Goal: Task Accomplishment & Management: Use online tool/utility

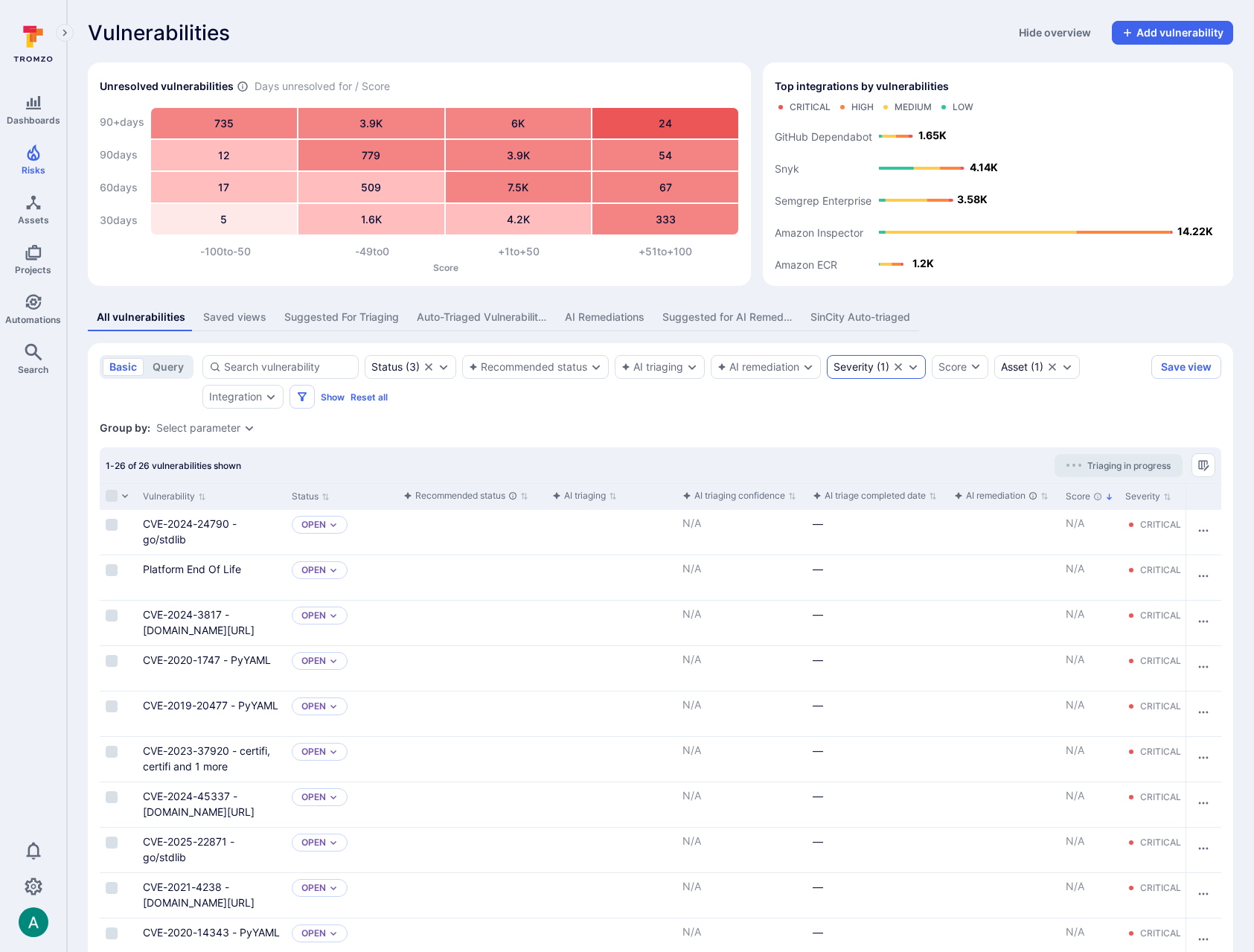
click at [851, 367] on div "Severity" at bounding box center [853, 367] width 40 height 12
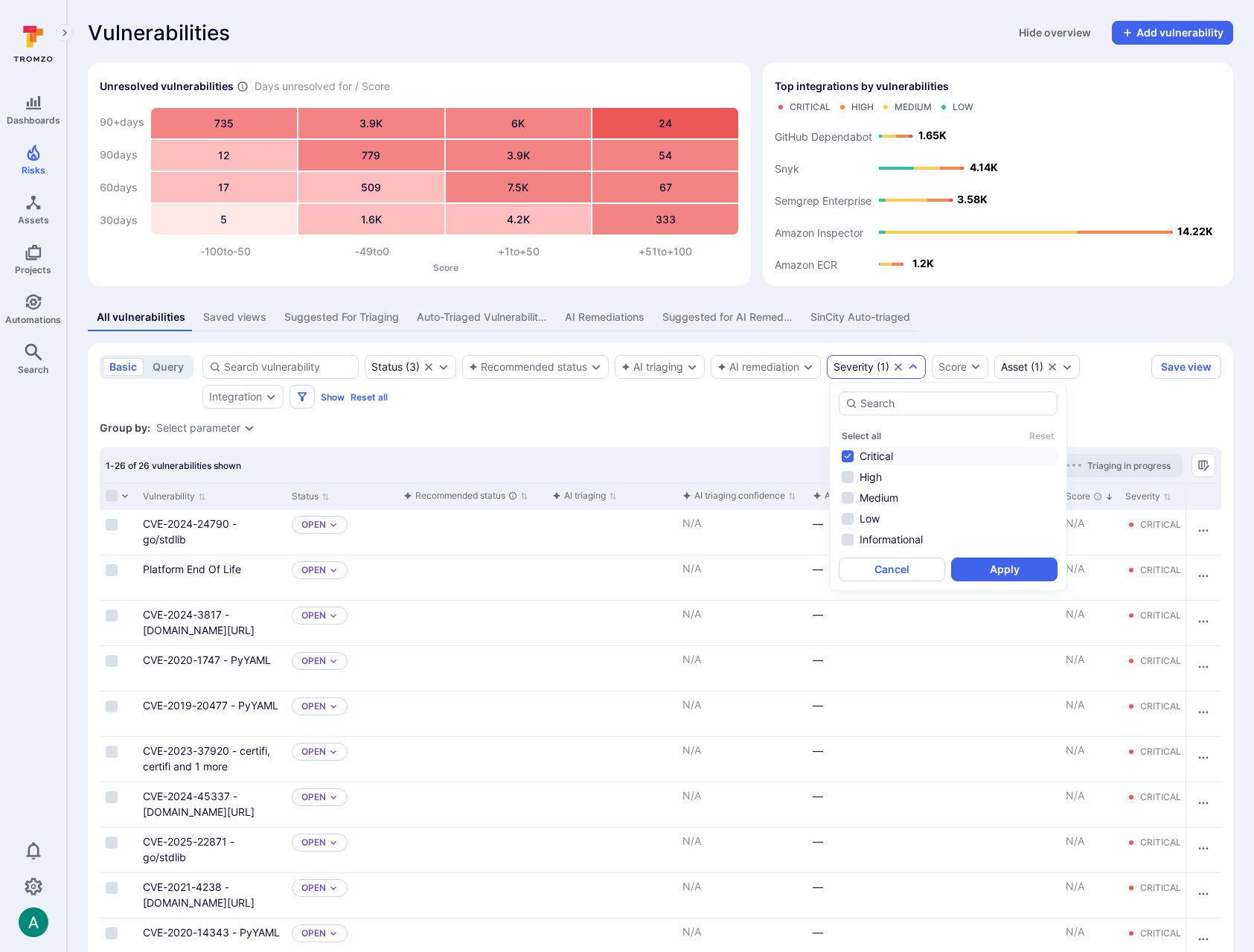
click at [766, 431] on div "Group by: Select parameter" at bounding box center [661, 428] width 1122 height 15
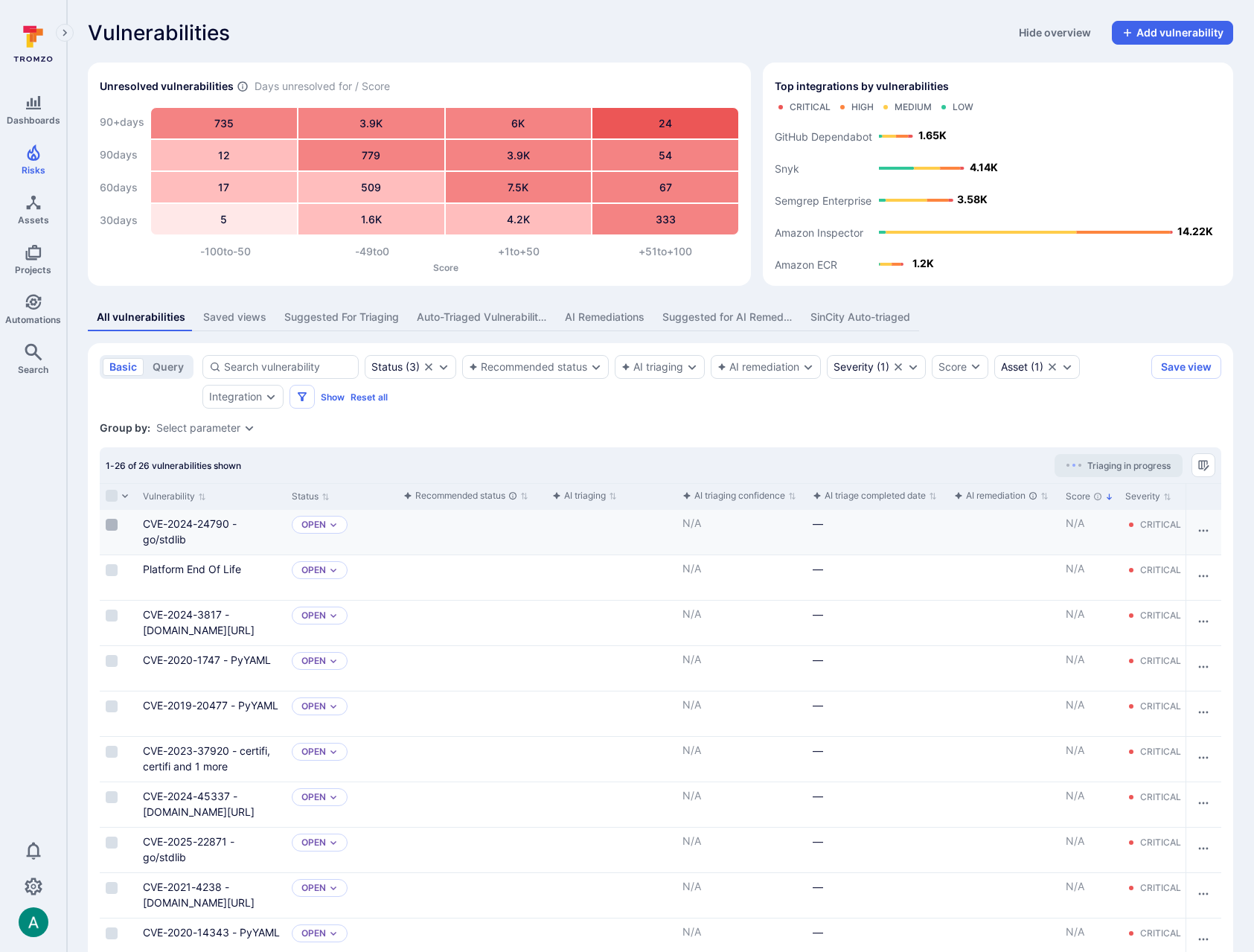
drag, startPoint x: 110, startPoint y: 521, endPoint x: 111, endPoint y: 572, distance: 51.0
click at [111, 521] on input "Select row" at bounding box center [112, 525] width 12 height 12
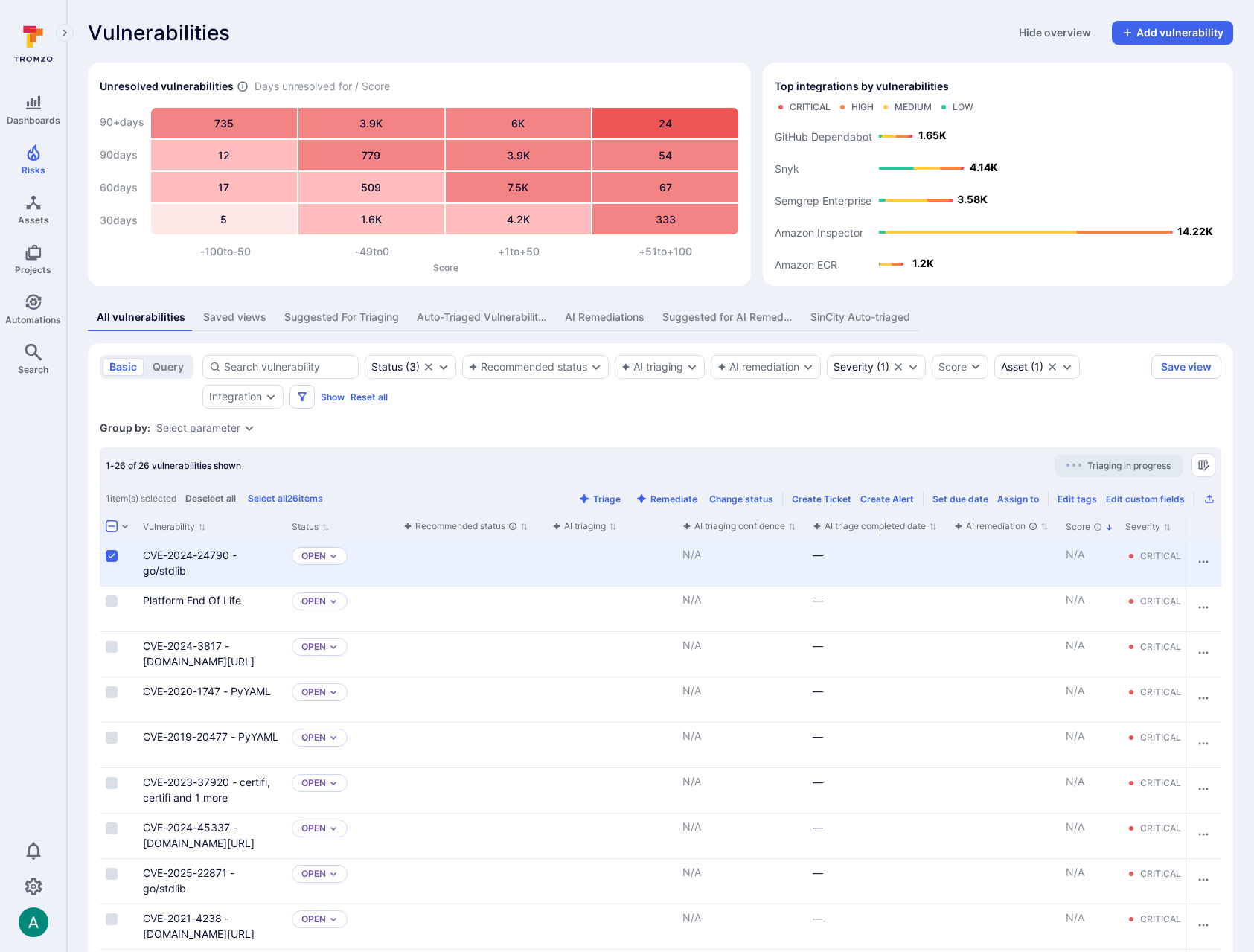
click at [111, 572] on div "Cell for selection" at bounding box center [118, 563] width 37 height 44
click at [112, 601] on input "Select row" at bounding box center [112, 601] width 12 height 12
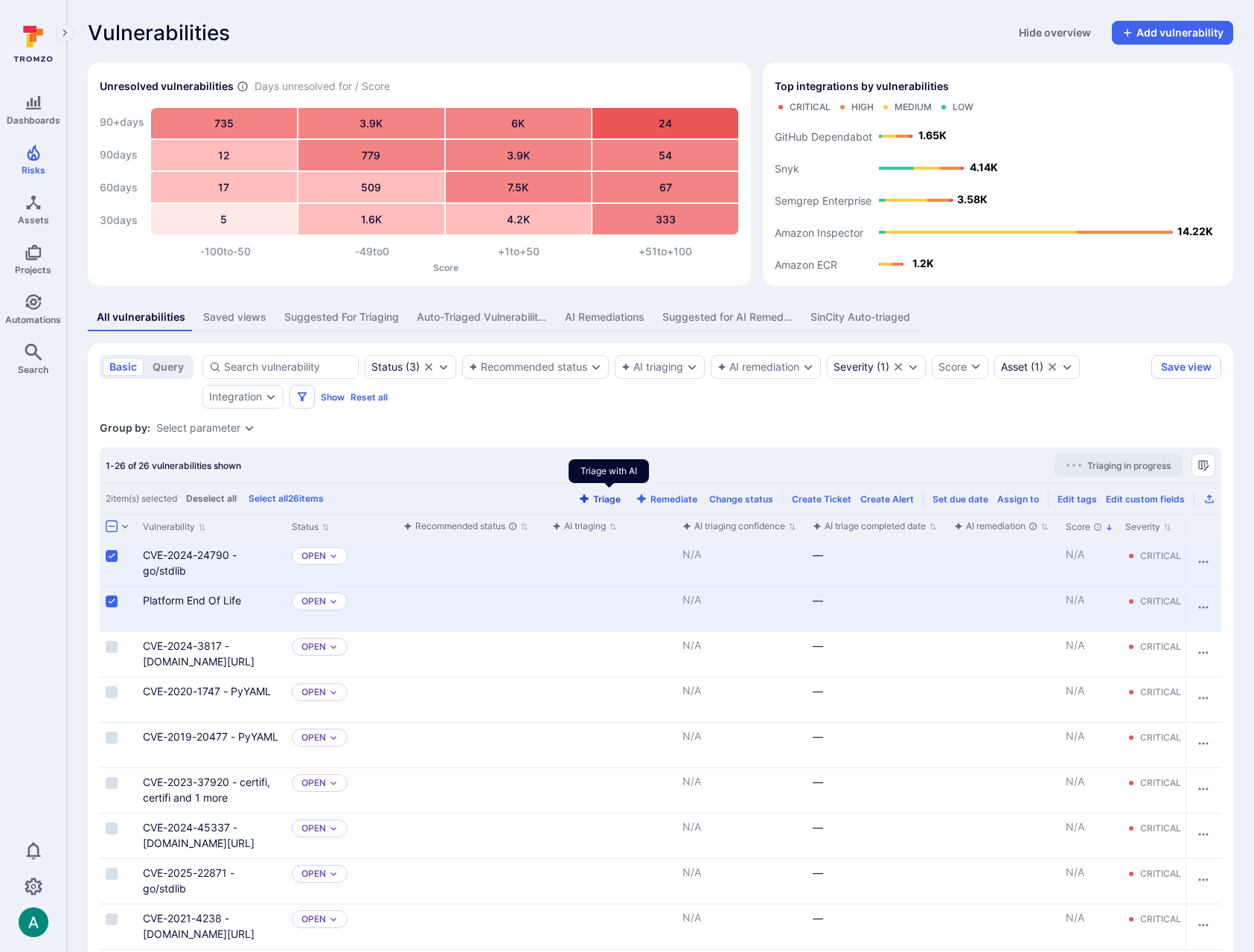
click at [611, 499] on button "Triage" at bounding box center [600, 499] width 48 height 11
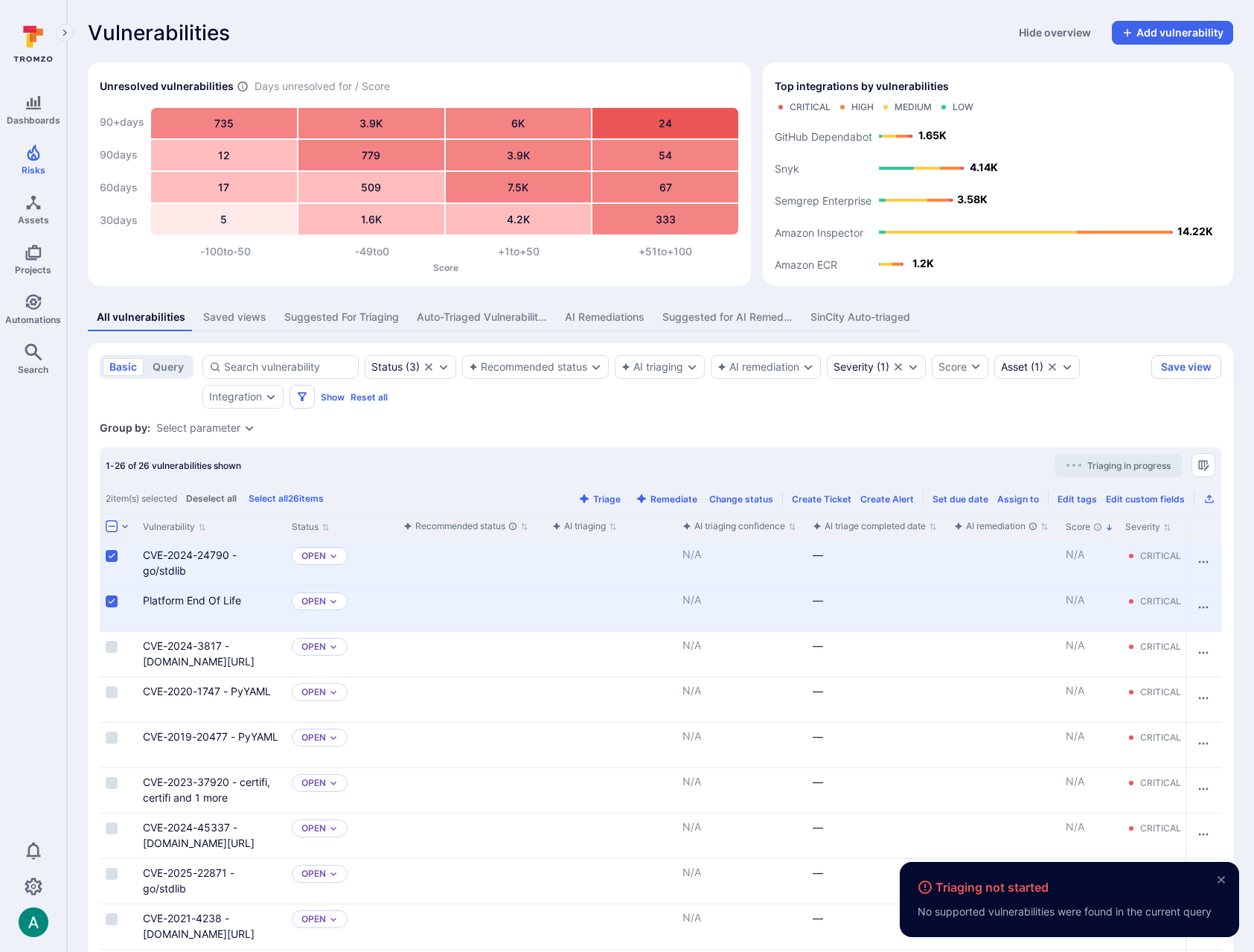
click at [762, 39] on div "Vulnerabilities Hide overview Add vulnerability" at bounding box center [660, 32] width 1146 height 24
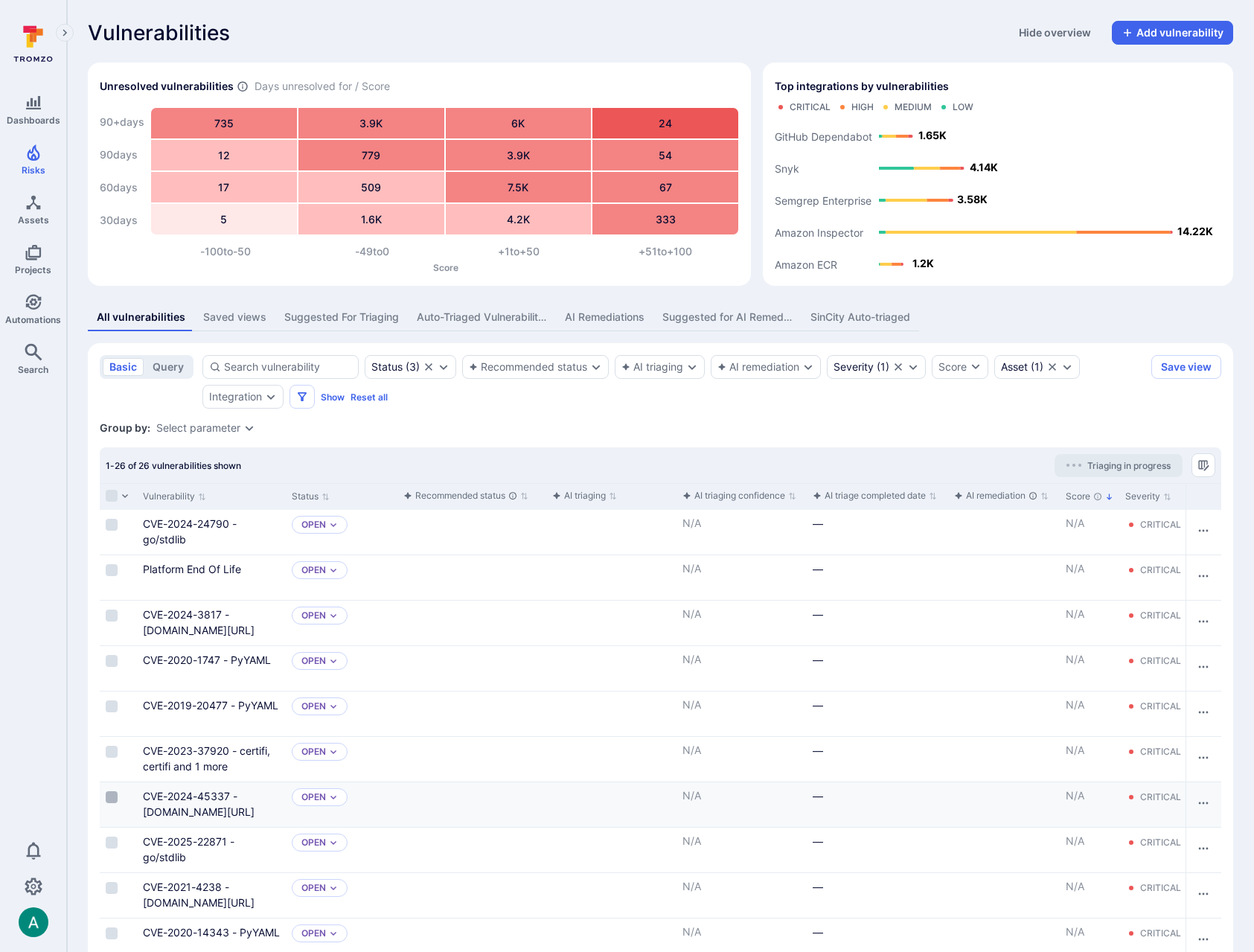
click at [113, 794] on input "Select row" at bounding box center [112, 797] width 12 height 12
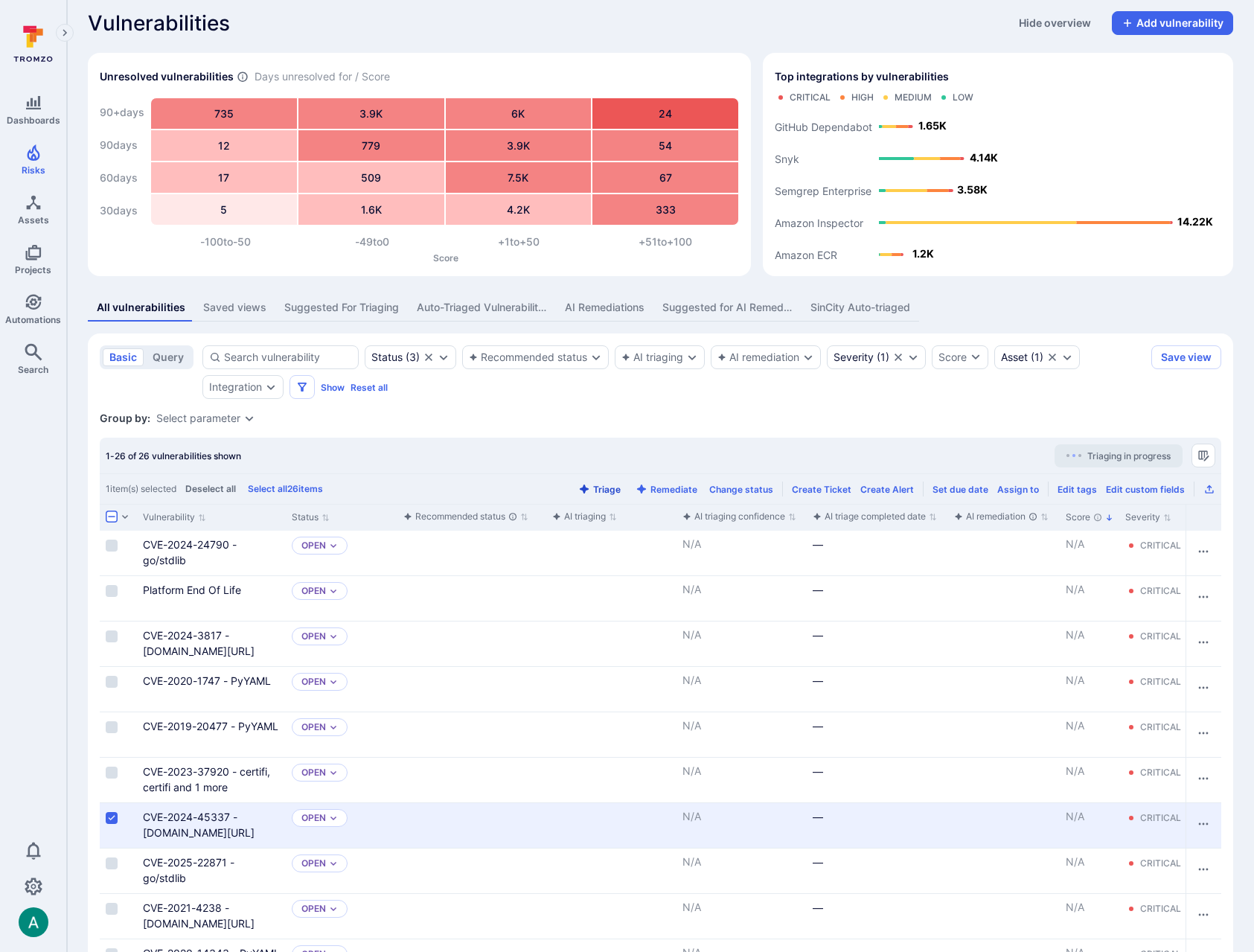
click at [620, 484] on button "Triage" at bounding box center [600, 490] width 48 height 11
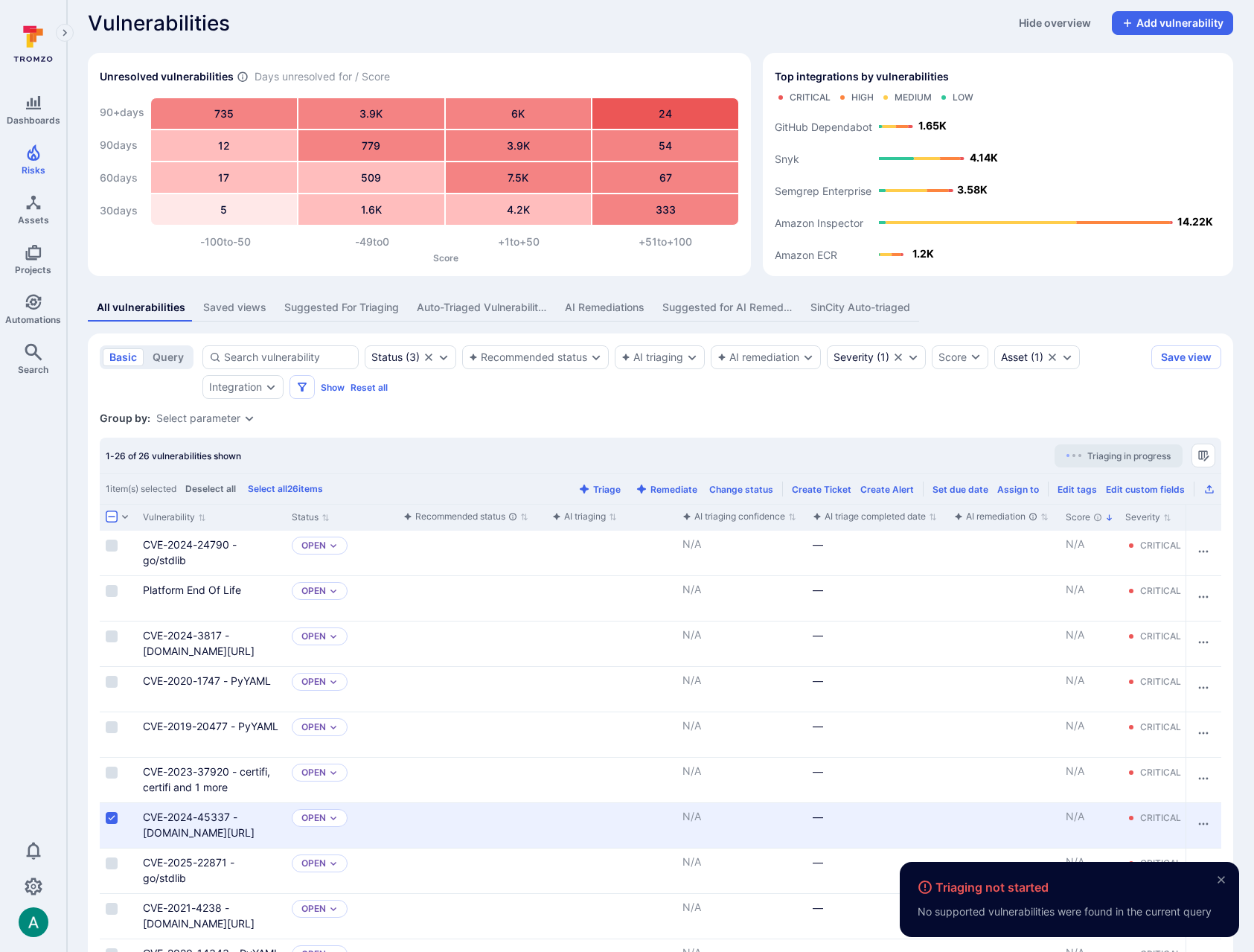
click at [1225, 881] on icon "close" at bounding box center [1221, 879] width 12 height 12
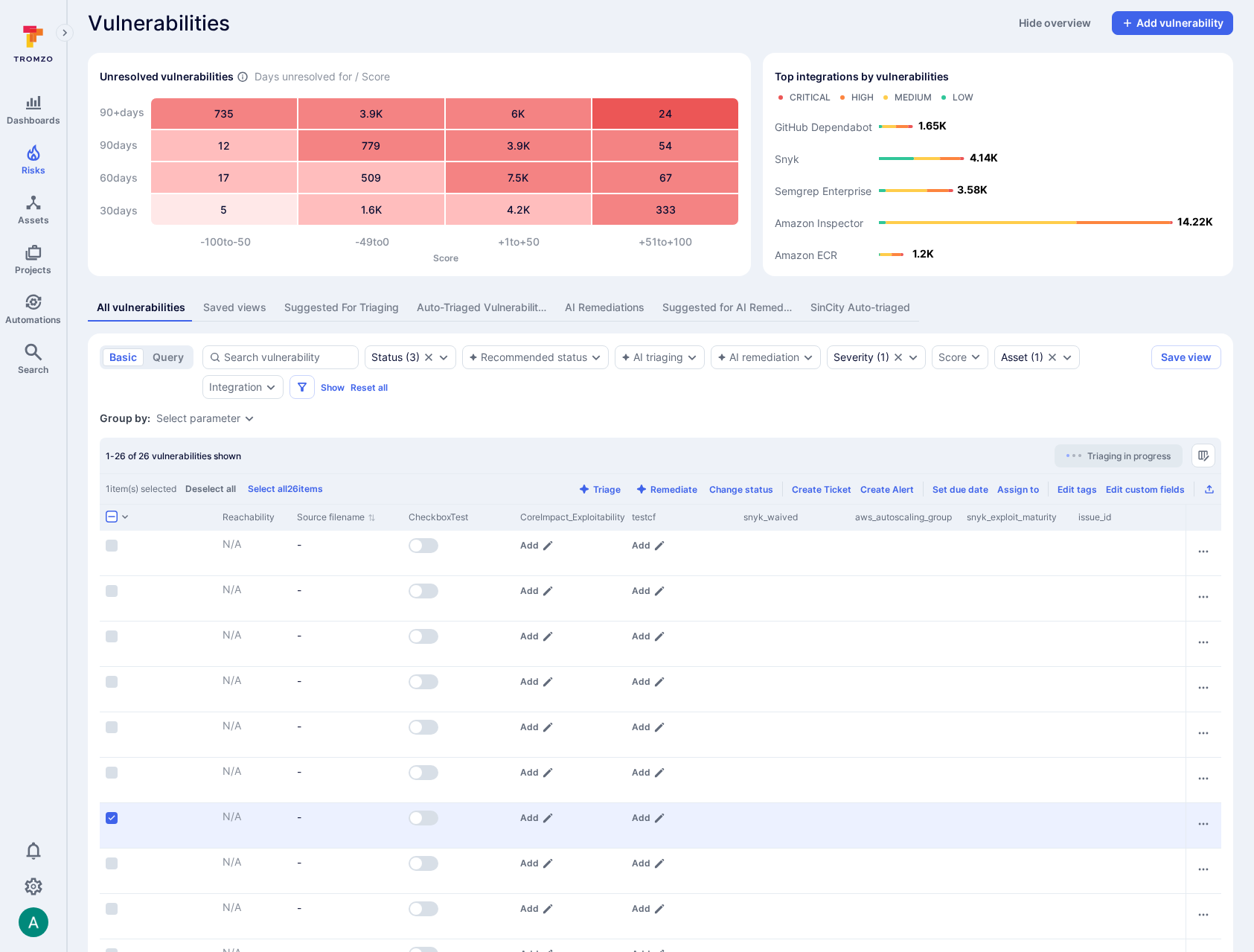
scroll to position [0, 3536]
click at [1210, 824] on button "Row actions menu" at bounding box center [1203, 823] width 24 height 24
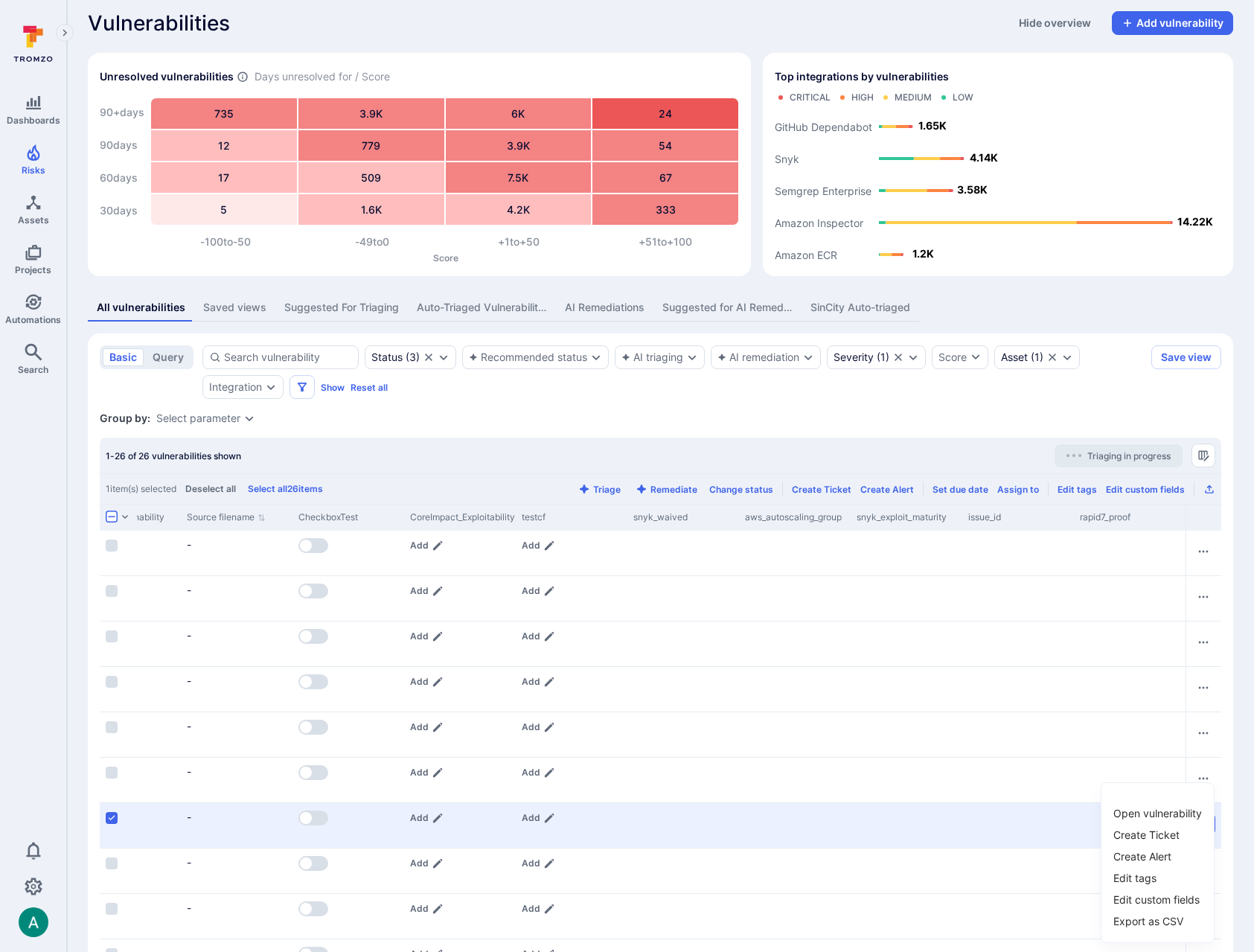
click at [1247, 825] on div at bounding box center [627, 476] width 1254 height 952
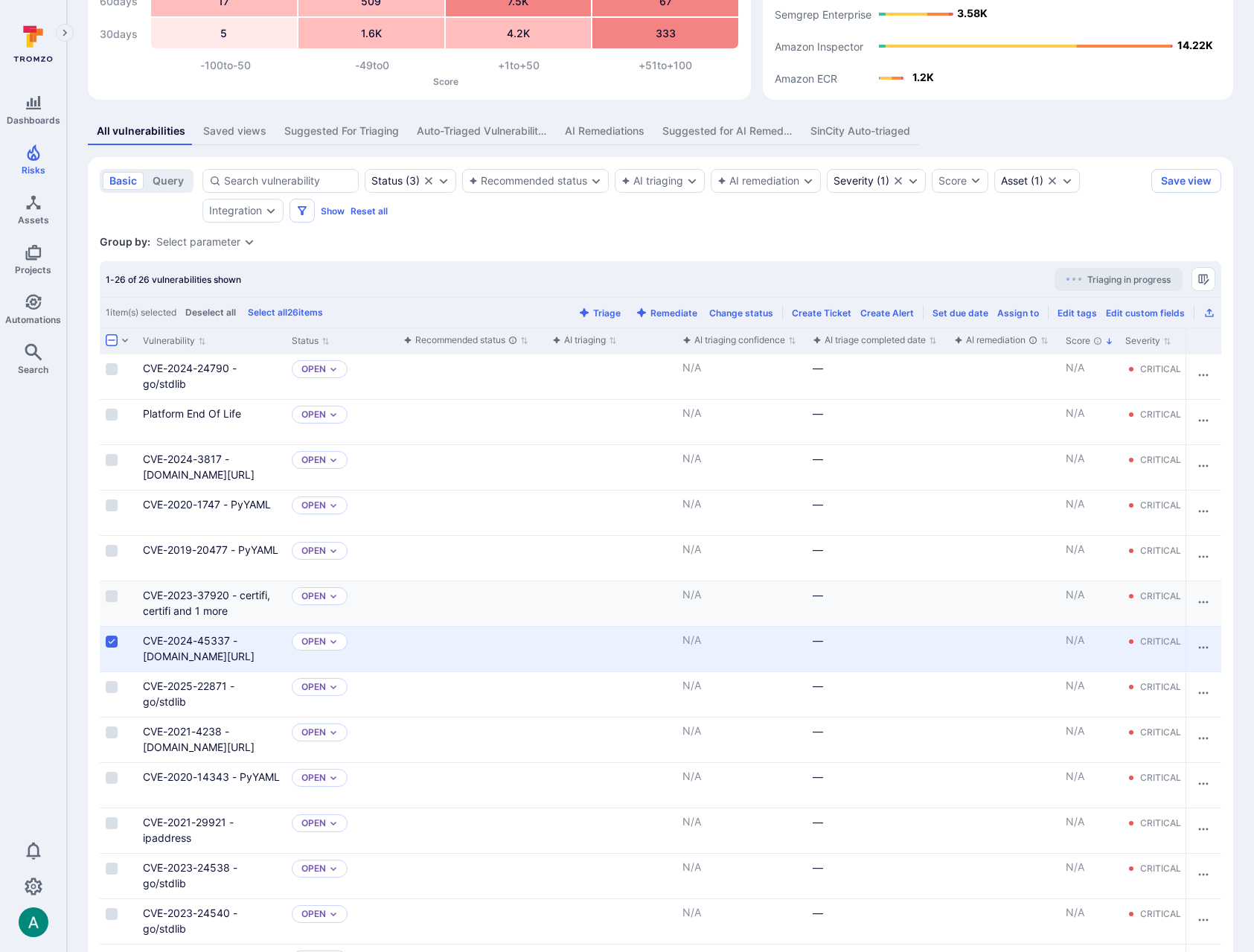
scroll to position [187, 0]
